Goal: Task Accomplishment & Management: Use online tool/utility

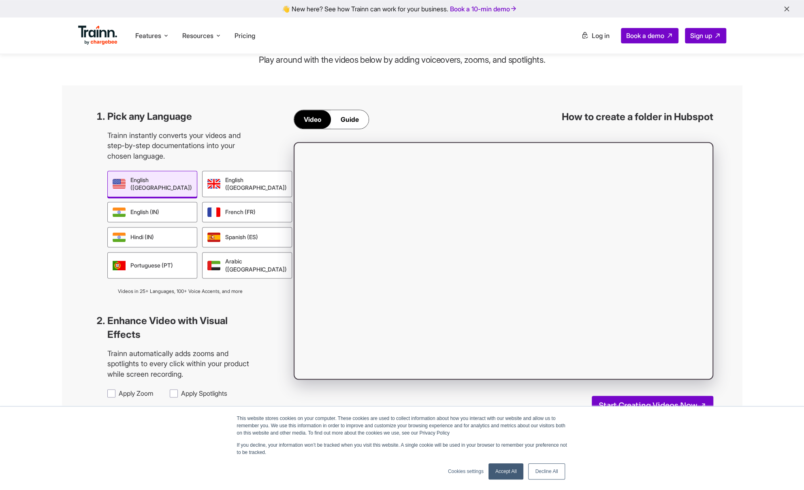
scroll to position [713, 0]
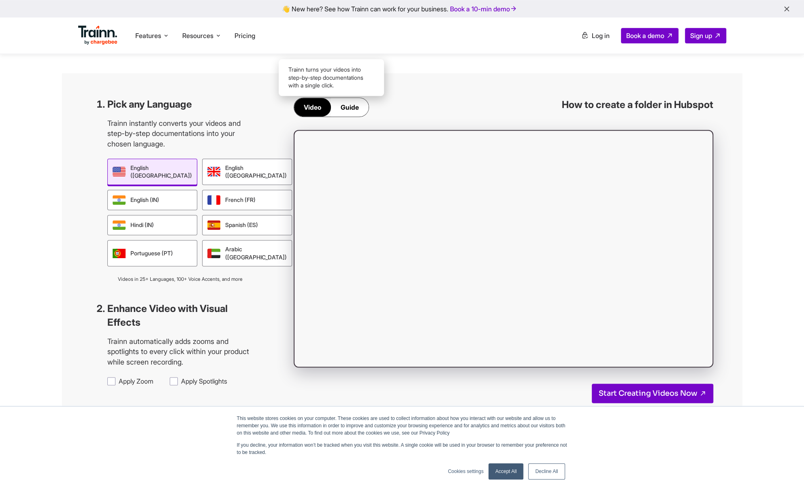
click at [349, 109] on div "Guide" at bounding box center [350, 107] width 38 height 19
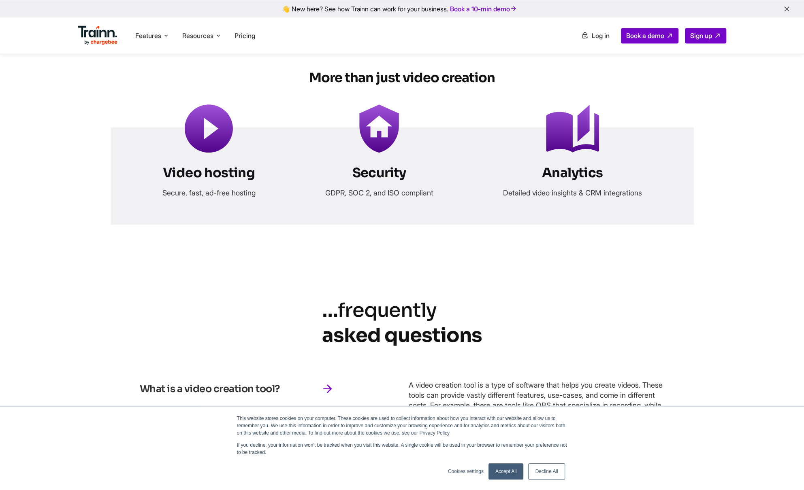
scroll to position [3300, 0]
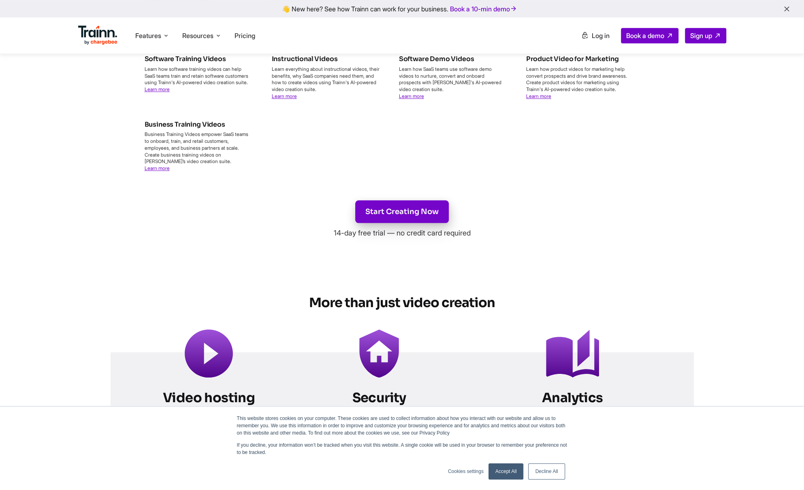
scroll to position [3157, 0]
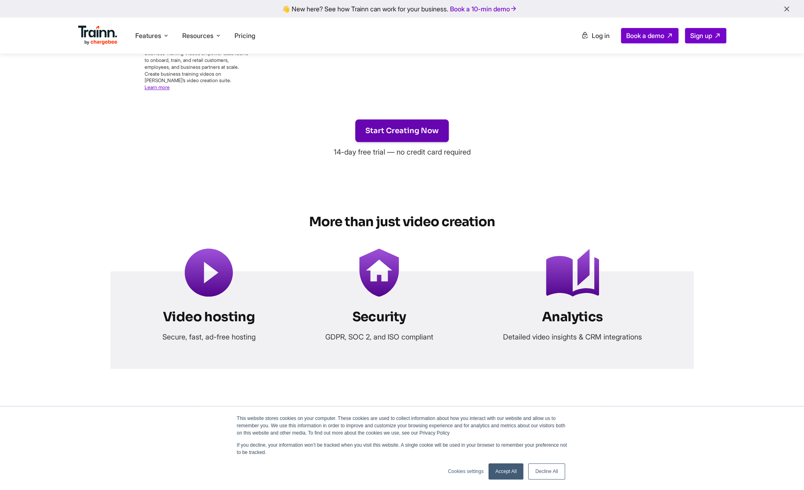
click at [421, 130] on link "Start Creating Now" at bounding box center [402, 130] width 94 height 23
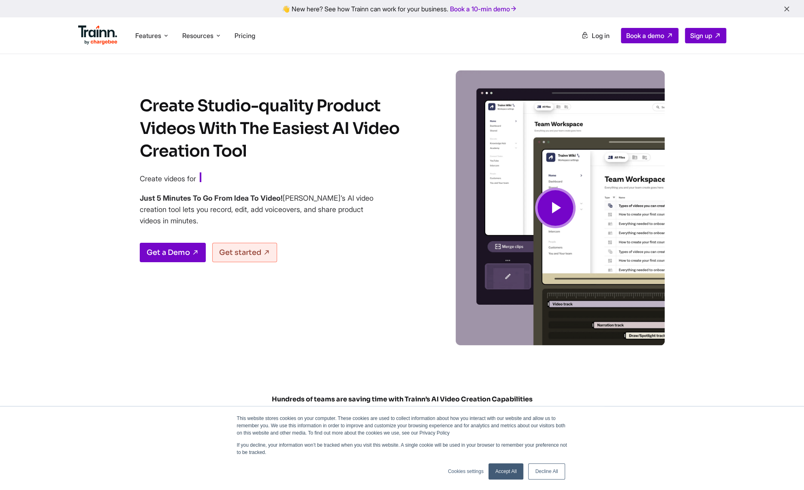
click at [551, 468] on link "Decline All" at bounding box center [546, 472] width 36 height 16
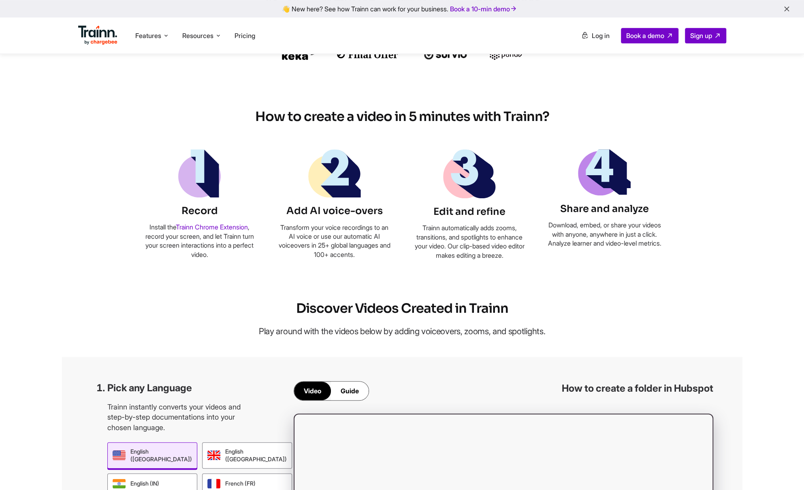
scroll to position [858, 0]
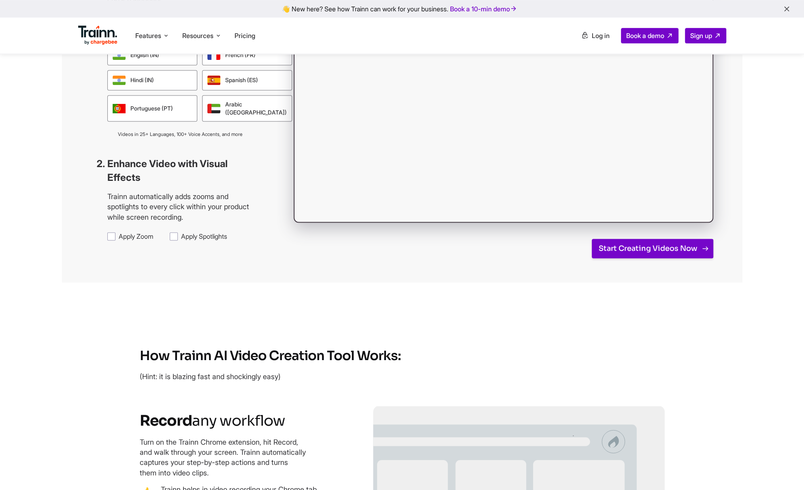
click at [652, 249] on link "Start Creating Videos Now" at bounding box center [652, 248] width 121 height 19
